Goal: Task Accomplishment & Management: Manage account settings

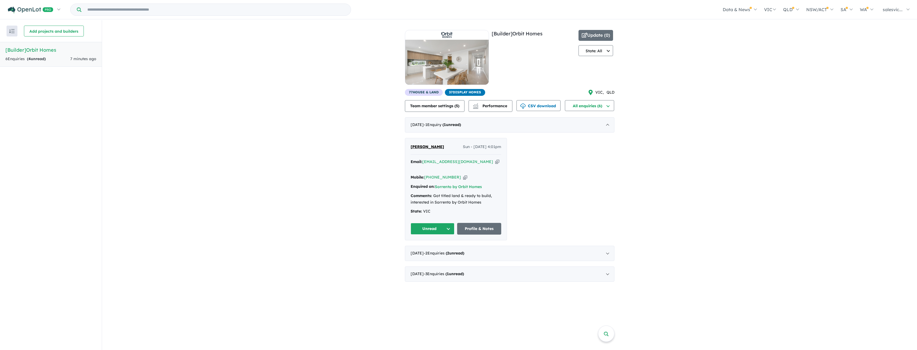
click at [495, 163] on icon "button" at bounding box center [497, 162] width 4 height 6
drag, startPoint x: 409, startPoint y: 160, endPoint x: 466, endPoint y: 203, distance: 71.0
click at [466, 203] on div "Hal Colebatch Sun - 12/10/2025, 4:01pm Email: hal@colebatch.com Copied! Mobile:…" at bounding box center [456, 189] width 102 height 102
drag, startPoint x: 466, startPoint y: 203, endPoint x: 436, endPoint y: 207, distance: 30.3
click at [436, 208] on div "State: VIC" at bounding box center [456, 211] width 91 height 7
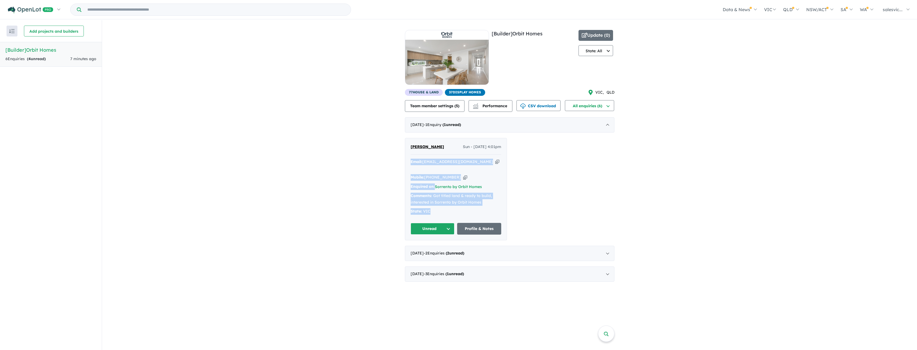
click at [490, 195] on div "Comments: Got titled land & ready to build, interested in Sorrento by Orbit Hom…" at bounding box center [456, 199] width 91 height 13
click at [482, 195] on div "Comments: Got titled land & ready to build, interested in Sorrento by Orbit Hom…" at bounding box center [456, 199] width 91 height 13
drag, startPoint x: 413, startPoint y: 189, endPoint x: 483, endPoint y: 194, distance: 70.4
click at [483, 194] on div "Comments: Got titled land & ready to build, interested in Sorrento by Orbit Hom…" at bounding box center [456, 199] width 91 height 13
drag, startPoint x: 483, startPoint y: 194, endPoint x: 479, endPoint y: 199, distance: 6.6
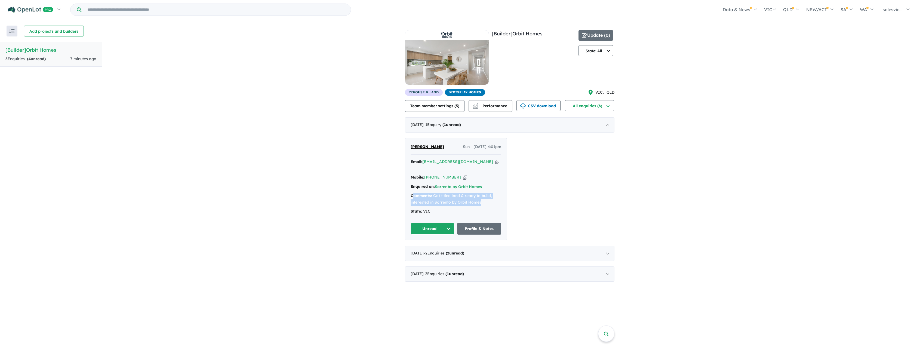
click at [478, 199] on div "Email: hal@colebatch.com Copied! Mobile: +61 423 168 716 Copied! Enquired on: S…" at bounding box center [456, 188] width 91 height 59
click at [481, 197] on div "Comments: Got titled land & ready to build, interested in Sorrento by Orbit Hom…" at bounding box center [456, 199] width 91 height 13
drag, startPoint x: 410, startPoint y: 189, endPoint x: 489, endPoint y: 193, distance: 78.8
click at [489, 193] on div "Hal Colebatch Sun - 12/10/2025, 4:01pm Email: hal@colebatch.com Copied! Mobile:…" at bounding box center [456, 189] width 102 height 102
copy div "Comments: Got titled land & ready to build, interested in Sorrento by Orbit Hom…"
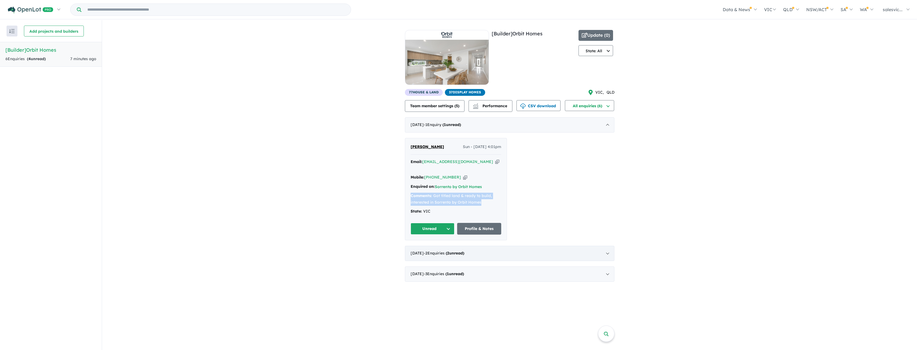
click at [446, 251] on span "- 2 Enquir ies ( 2 unread)" at bounding box center [444, 253] width 41 height 5
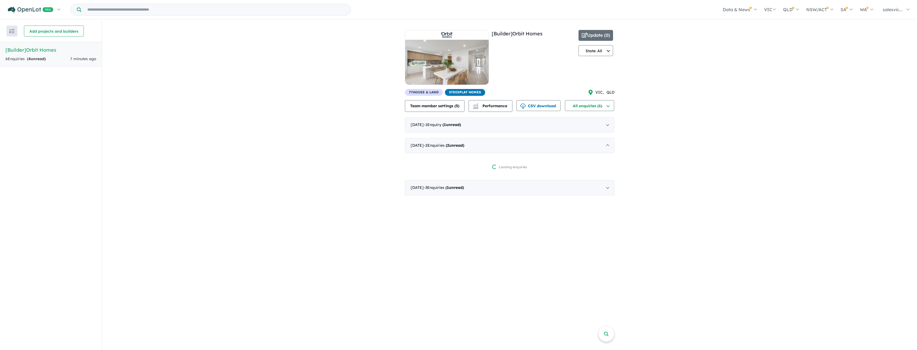
scroll to position [1, 0]
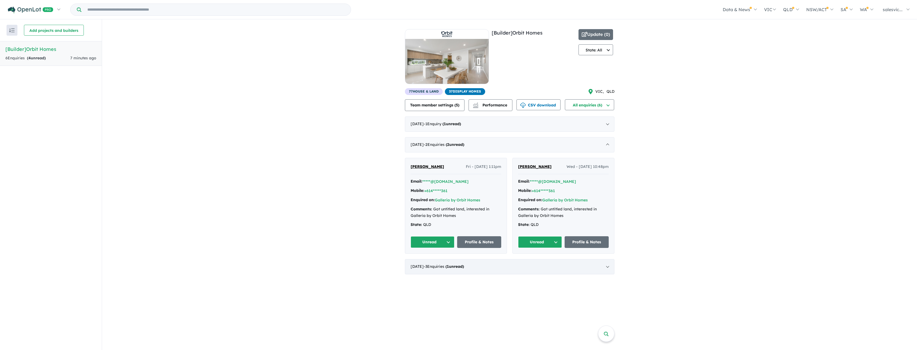
click at [488, 267] on div "August 2025 - 3 Enquir ies ( 1 unread)" at bounding box center [510, 266] width 210 height 15
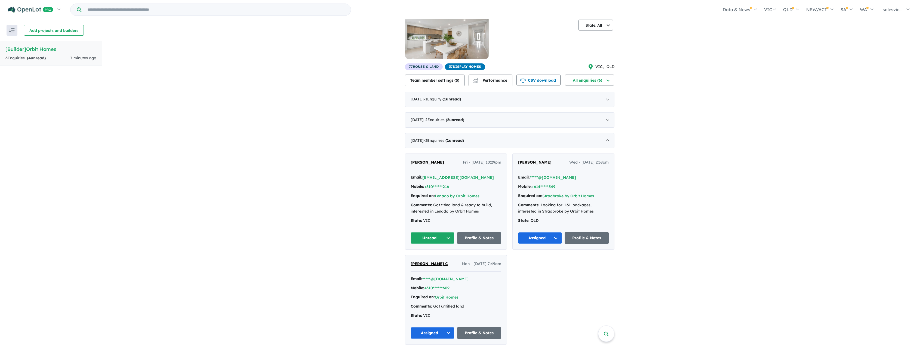
scroll to position [0, 0]
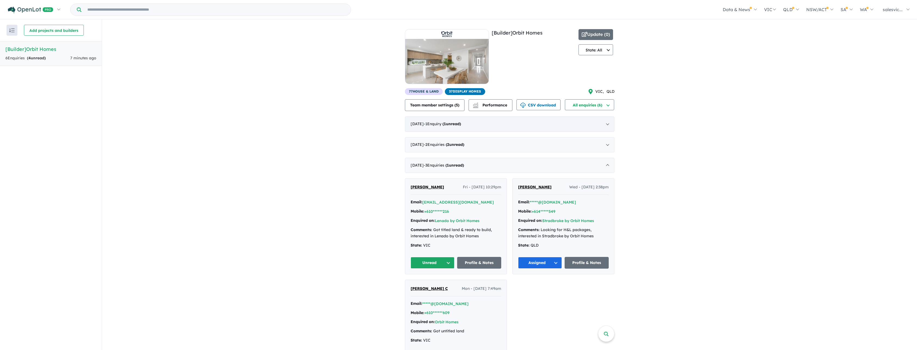
click at [433, 130] on div "October 2025 - 1 Enquir y ( 1 unread)" at bounding box center [510, 124] width 210 height 15
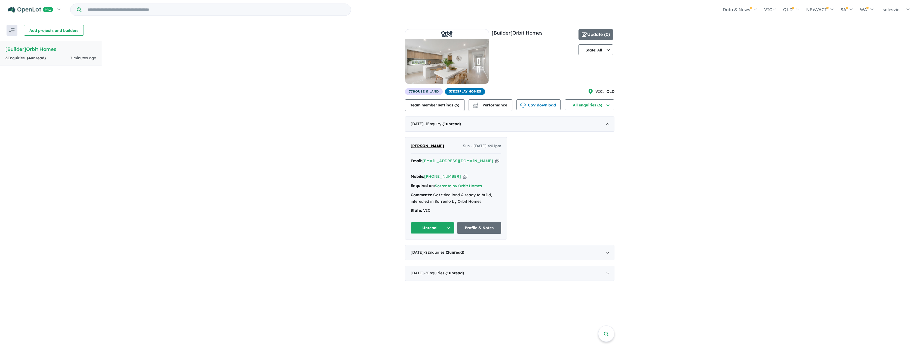
click at [428, 145] on span "Hal Colebatch" at bounding box center [427, 145] width 33 height 5
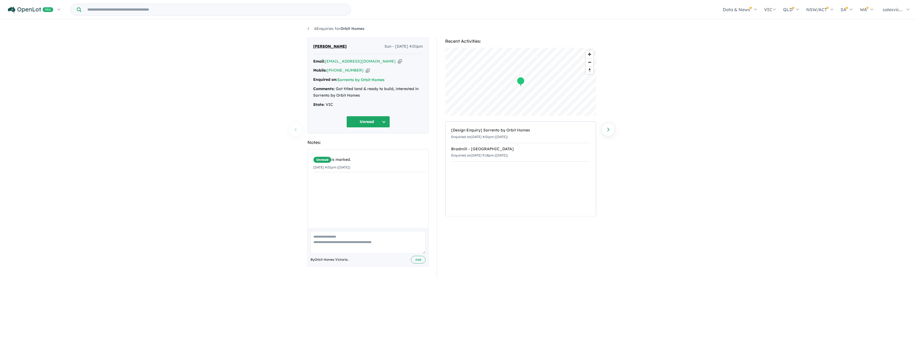
click at [382, 122] on button "Unread" at bounding box center [369, 122] width 44 height 12
click at [375, 146] on button "Assigned" at bounding box center [370, 147] width 47 height 13
click at [590, 69] on span "Reset bearing to north" at bounding box center [590, 70] width 8 height 8
click at [590, 63] on span "Zoom out" at bounding box center [590, 62] width 8 height 8
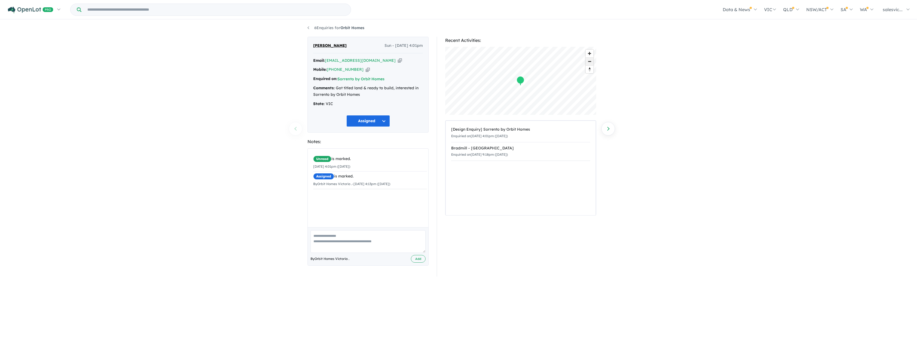
click at [590, 63] on span "Zoom out" at bounding box center [590, 62] width 8 height 8
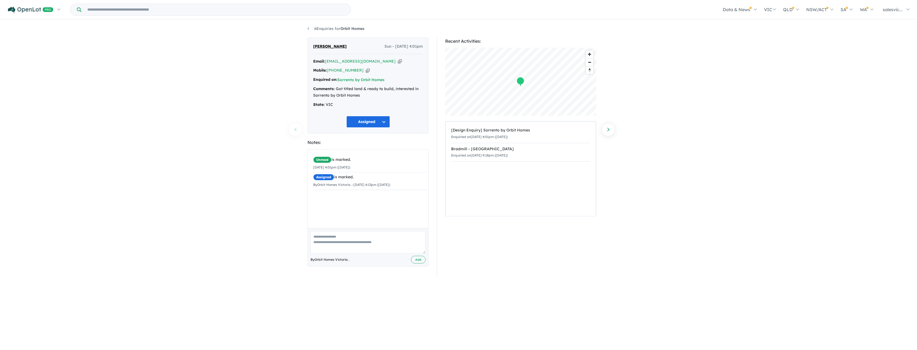
click at [320, 45] on span "[PERSON_NAME]" at bounding box center [329, 46] width 33 height 7
click at [308, 29] on link "6 Enquiries for Orbit Homes" at bounding box center [336, 28] width 57 height 5
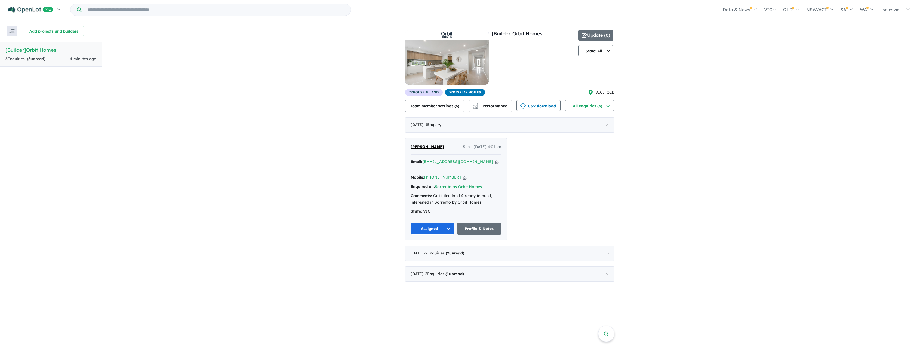
click at [20, 51] on h5 "[Builder] Orbit Homes" at bounding box center [50, 49] width 91 height 7
click at [483, 223] on link "Profile & Notes" at bounding box center [479, 229] width 44 height 12
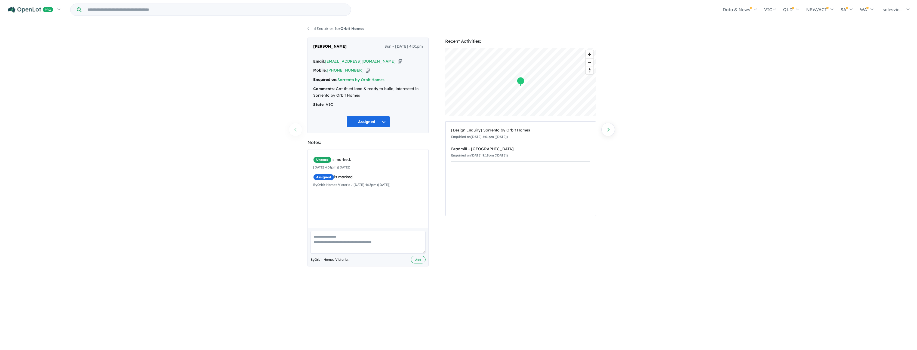
click at [339, 238] on textarea at bounding box center [368, 242] width 115 height 23
click at [323, 28] on link "6 Enquiries for Orbit Homes" at bounding box center [336, 28] width 57 height 5
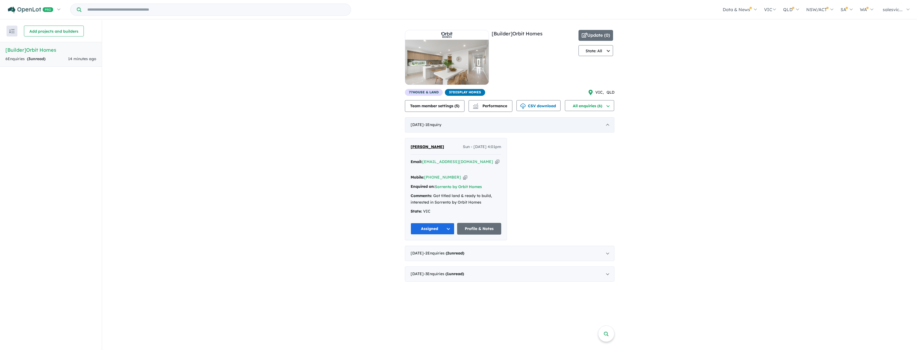
click at [611, 125] on div "[DATE] - 1 Enquir y ( 0 unread)" at bounding box center [510, 124] width 210 height 15
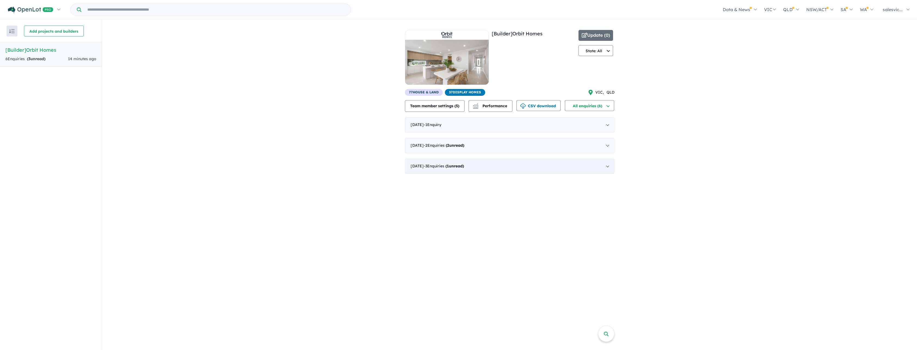
click at [606, 165] on div "[DATE] - 3 Enquir ies ( 1 unread)" at bounding box center [510, 166] width 210 height 15
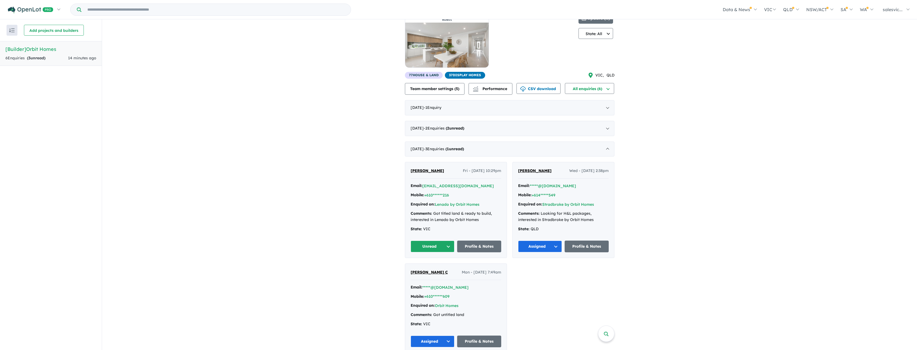
scroll to position [25, 0]
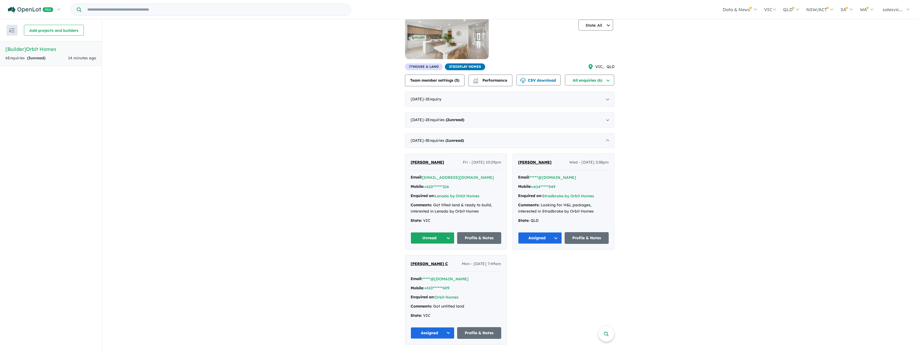
click at [425, 163] on span "[PERSON_NAME]" at bounding box center [427, 162] width 33 height 5
click at [449, 121] on span "2" at bounding box center [448, 119] width 2 height 5
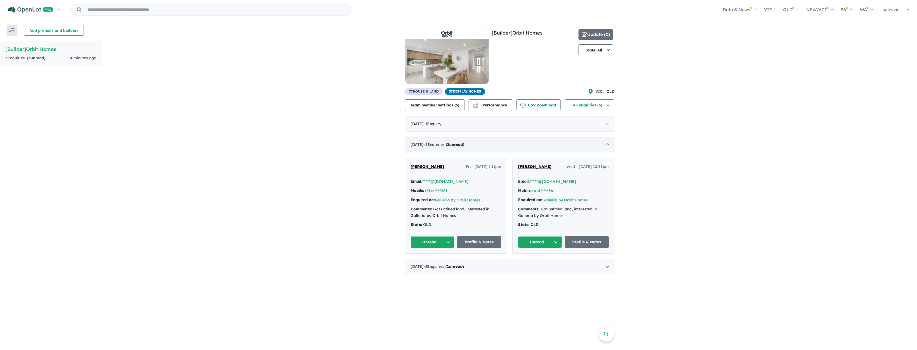
click at [609, 148] on div "September 2025 - 2 Enquir ies ( 2 unread)" at bounding box center [510, 144] width 210 height 15
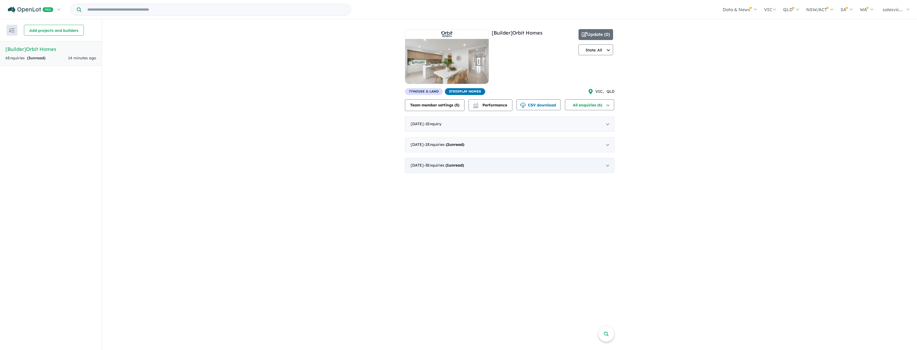
click at [610, 163] on div "August 2025 - 3 Enquir ies ( 1 unread)" at bounding box center [510, 165] width 210 height 15
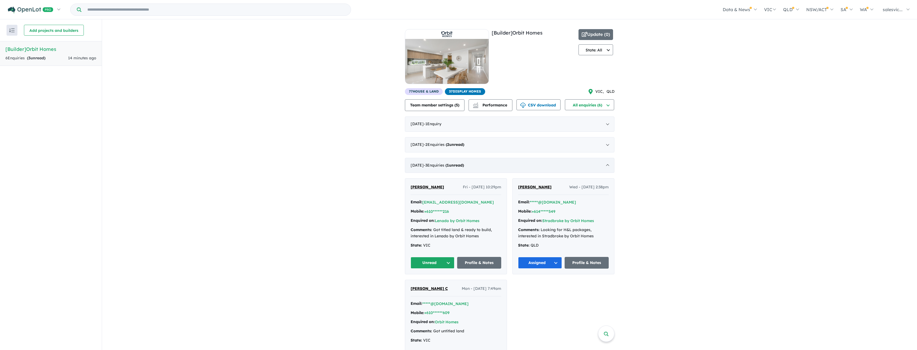
click at [609, 164] on div "August 2025 - 3 Enquir ies ( 1 unread)" at bounding box center [510, 165] width 210 height 15
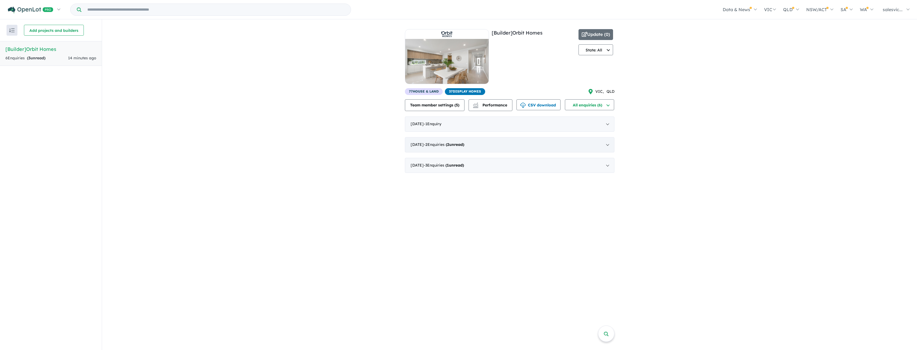
click at [488, 143] on div "September 2025 - 2 Enquir ies ( 2 unread)" at bounding box center [510, 144] width 210 height 15
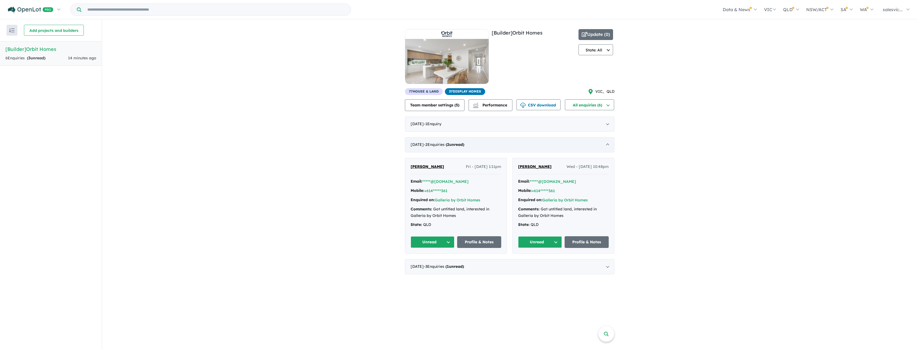
click at [488, 143] on div "September 2025 - 2 Enquir ies ( 2 unread)" at bounding box center [510, 144] width 210 height 15
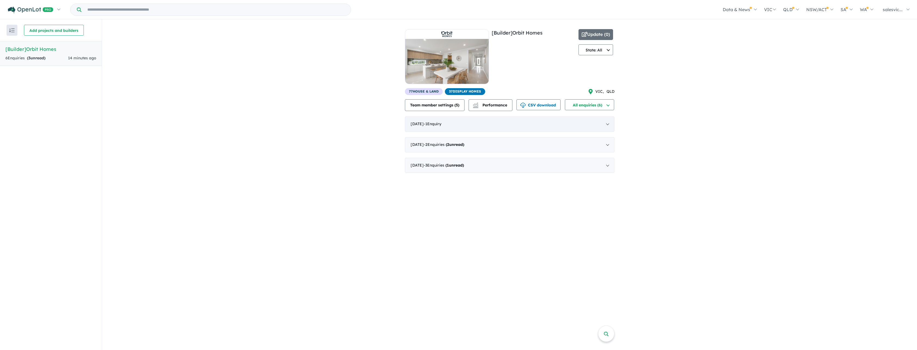
click at [442, 124] on span "- 1 Enquir y ( 0 unread)" at bounding box center [433, 123] width 18 height 5
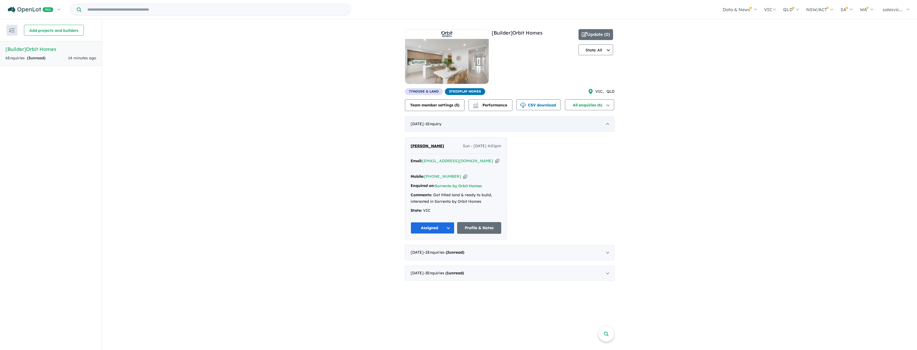
click at [442, 124] on span "- 1 Enquir y ( 0 unread)" at bounding box center [433, 123] width 18 height 5
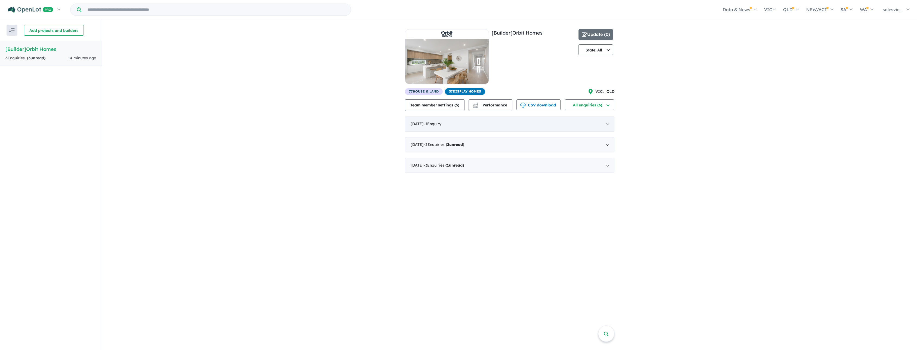
click at [600, 127] on div "October 2025 - 1 Enquir y ( 0 unread)" at bounding box center [510, 124] width 210 height 15
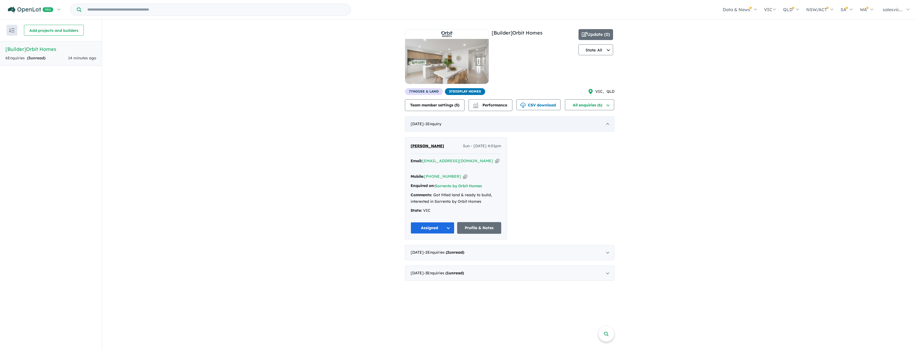
click at [600, 127] on div "October 2025 - 1 Enquir y ( 0 unread)" at bounding box center [510, 124] width 210 height 15
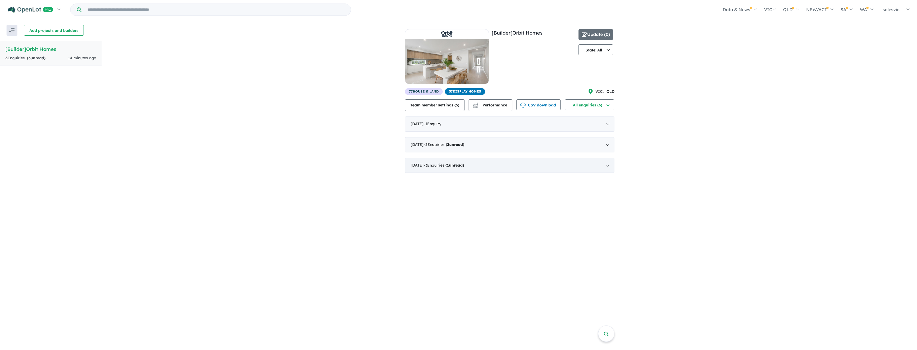
click at [486, 165] on div "August 2025 - 3 Enquir ies ( 1 unread)" at bounding box center [510, 165] width 210 height 15
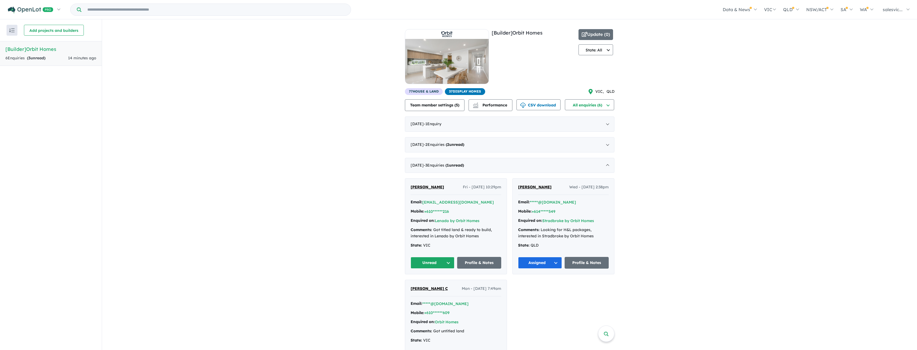
click at [436, 263] on button "Unread" at bounding box center [433, 263] width 44 height 12
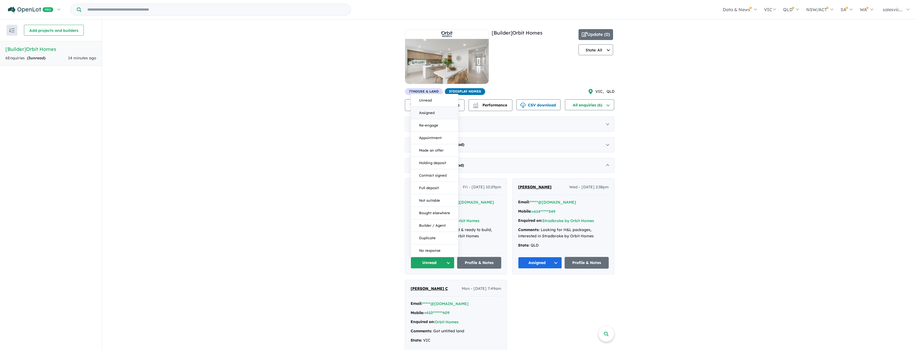
click at [426, 115] on button "Assigned" at bounding box center [434, 113] width 47 height 13
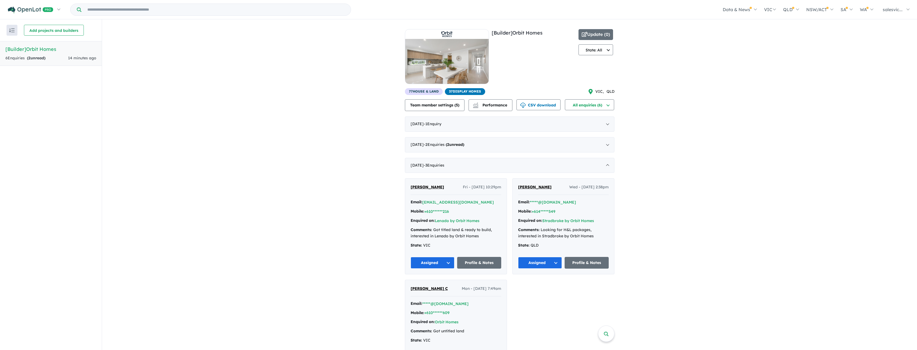
click at [707, 182] on div "View all builders in your account 6 Enquir ies ( 2 unread) 14 minutes ago [Buil…" at bounding box center [509, 197] width 815 height 356
click at [608, 165] on div "August 2025 - 3 Enquir ies ( 0 unread)" at bounding box center [510, 165] width 210 height 15
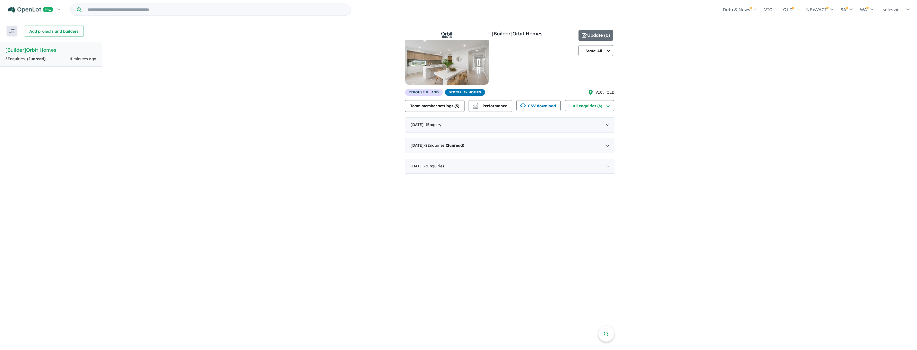
click at [35, 60] on strong "( 2 unread)" at bounding box center [36, 58] width 19 height 5
click at [454, 146] on span "- 2 Enquir ies ( 2 unread)" at bounding box center [444, 145] width 41 height 5
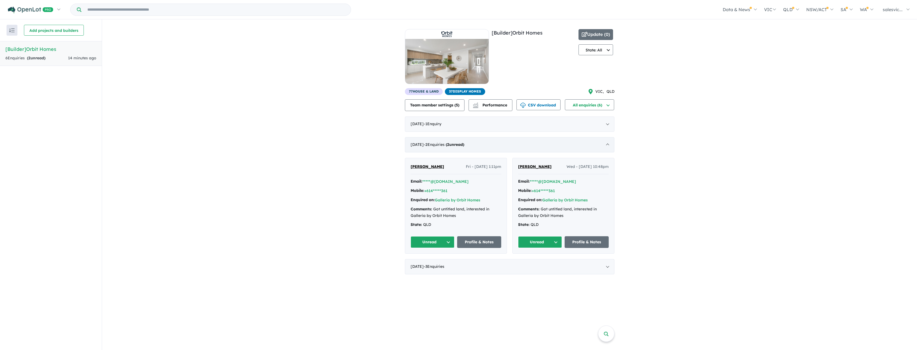
click at [454, 146] on span "- 2 Enquir ies ( 2 unread)" at bounding box center [444, 144] width 41 height 5
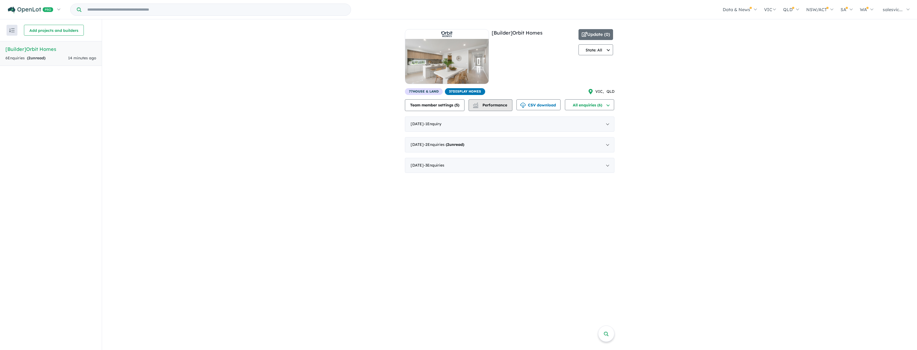
click at [505, 101] on button "Performance" at bounding box center [491, 105] width 44 height 12
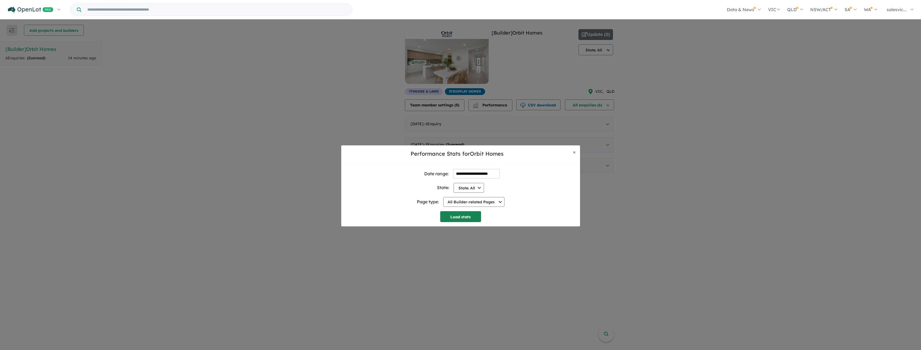
click at [460, 219] on button "Load stats" at bounding box center [460, 216] width 41 height 11
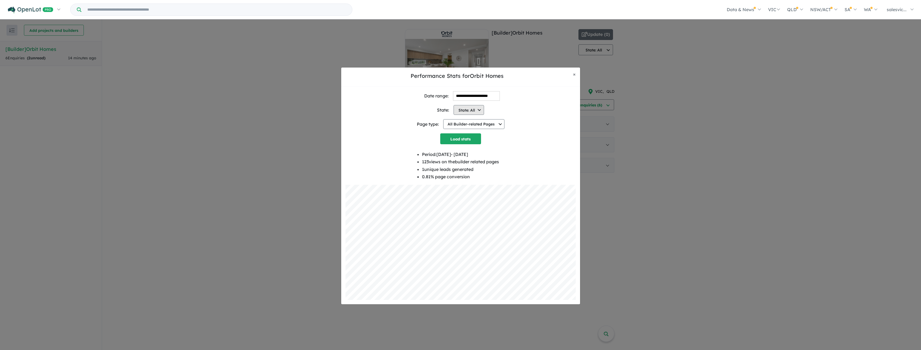
click at [466, 108] on button "State: All" at bounding box center [469, 110] width 31 height 10
click at [465, 134] on button "VIC" at bounding box center [481, 134] width 55 height 13
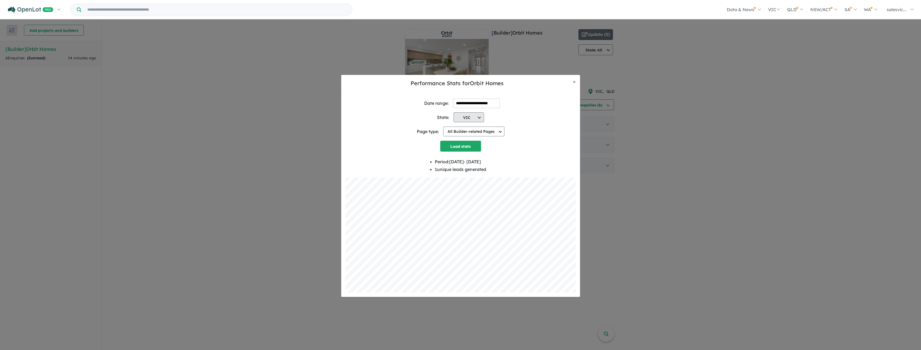
click at [472, 118] on button "VIC" at bounding box center [469, 117] width 31 height 10
click at [467, 161] on button "QLD" at bounding box center [481, 167] width 55 height 13
click at [466, 149] on button "Load stats" at bounding box center [460, 146] width 41 height 11
click at [457, 117] on button "QLD" at bounding box center [469, 117] width 31 height 10
click at [463, 130] on button "State: All" at bounding box center [481, 129] width 55 height 13
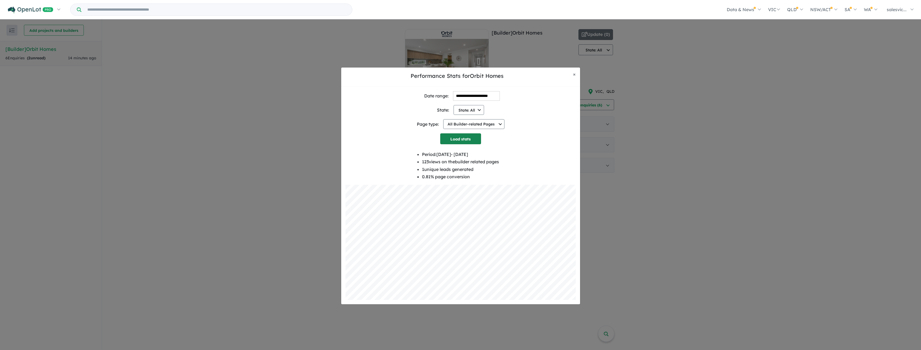
click at [469, 140] on button "Load stats" at bounding box center [460, 138] width 41 height 11
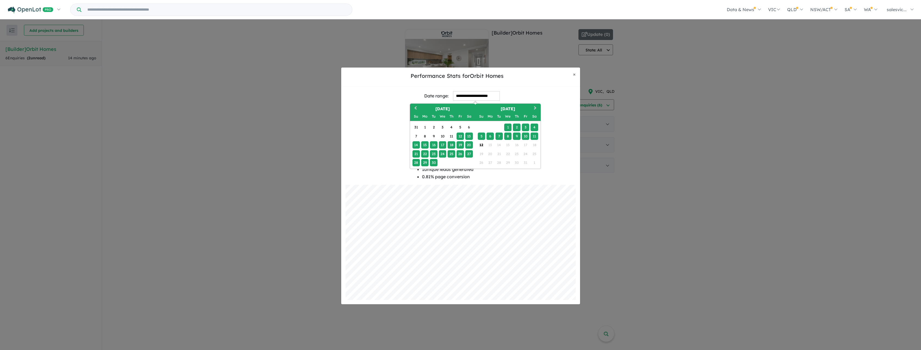
click at [481, 94] on input "**********" at bounding box center [476, 96] width 47 height 10
click at [578, 73] on button "× Close" at bounding box center [574, 75] width 11 height 14
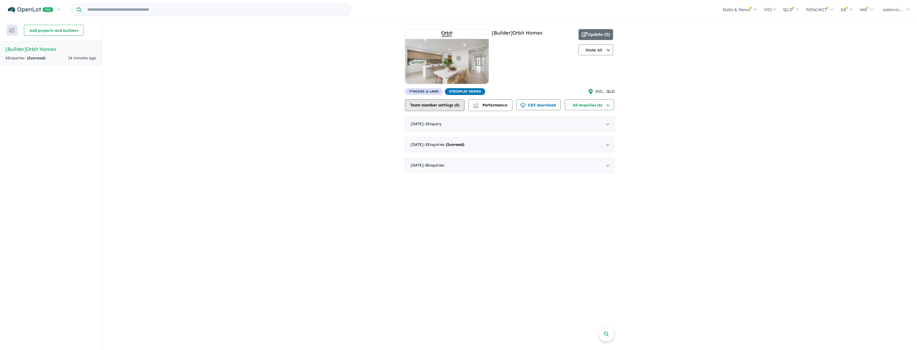
scroll to position [0, 0]
click at [605, 108] on button "All enquiries (6)" at bounding box center [589, 105] width 49 height 11
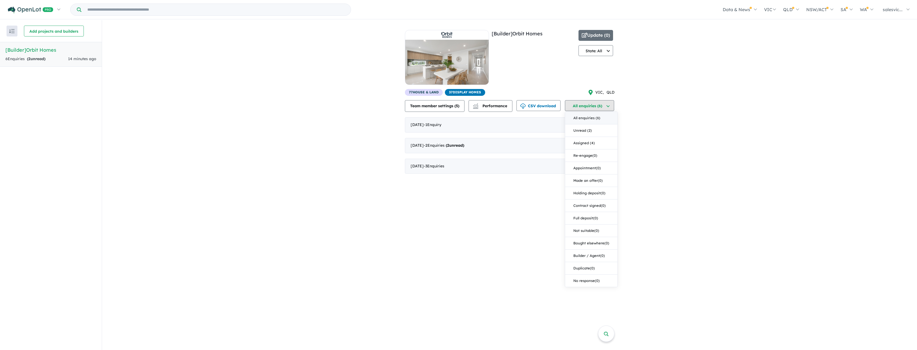
click at [605, 108] on button "All enquiries (6)" at bounding box center [589, 105] width 49 height 11
